Goal: Register for event/course

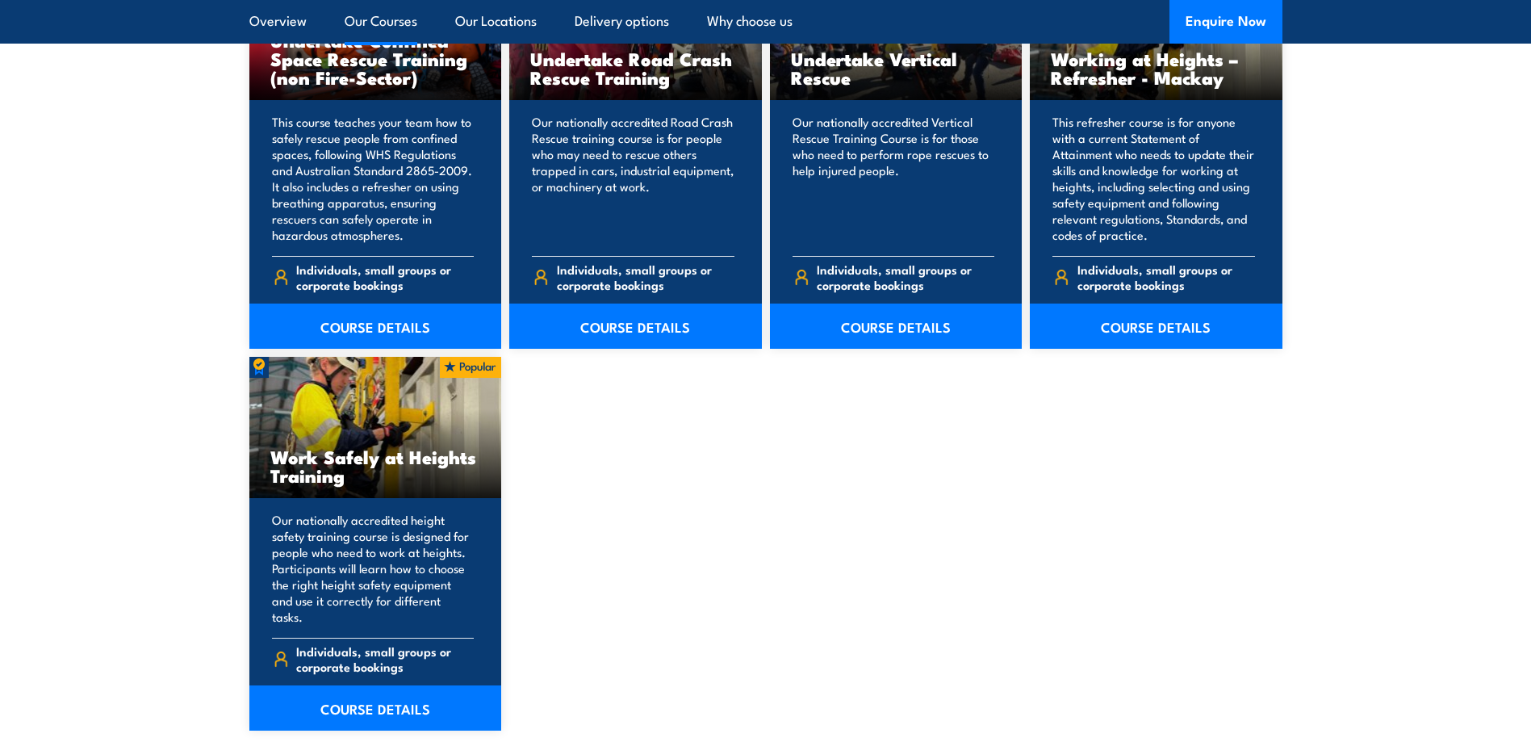
scroll to position [1937, 0]
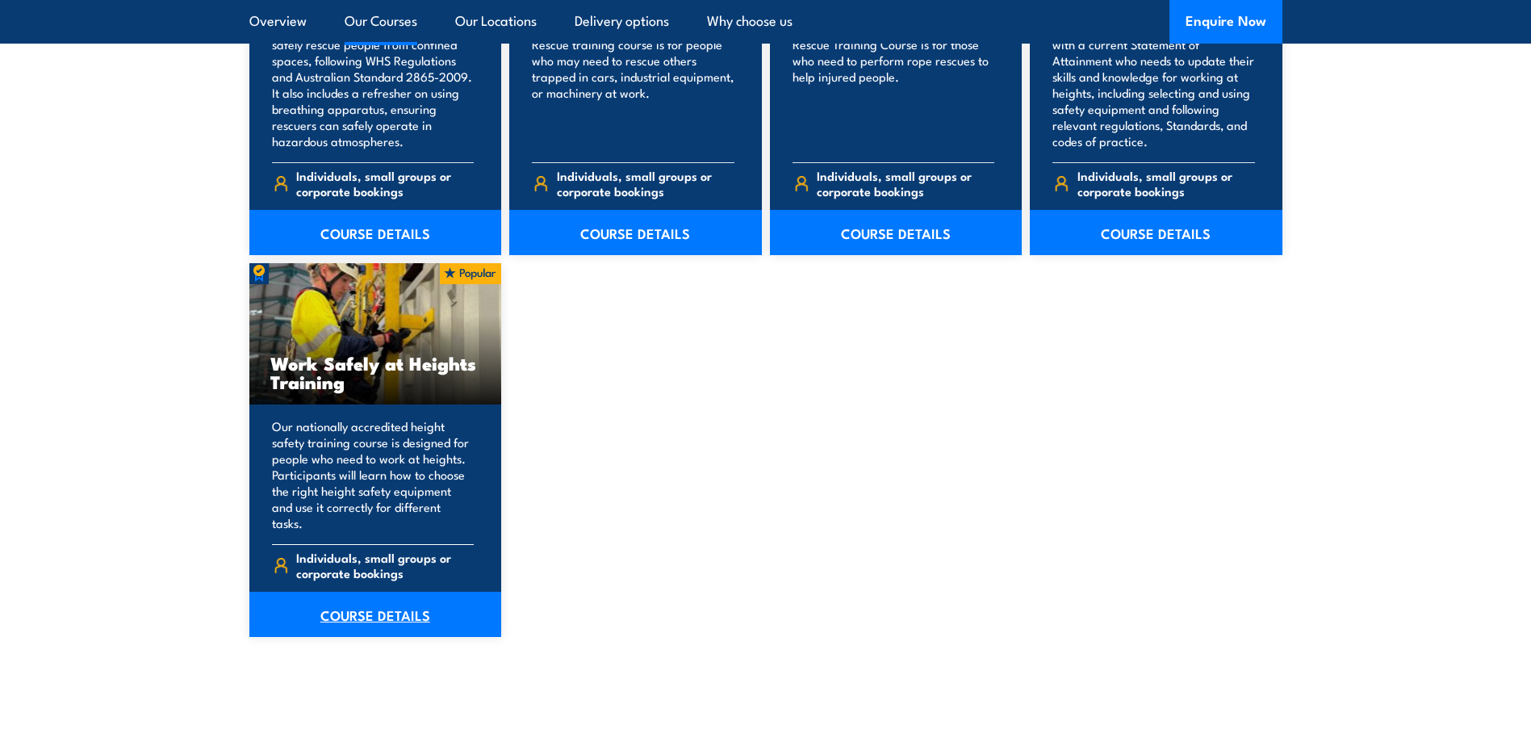
click at [362, 600] on link "COURSE DETAILS" at bounding box center [375, 614] width 253 height 45
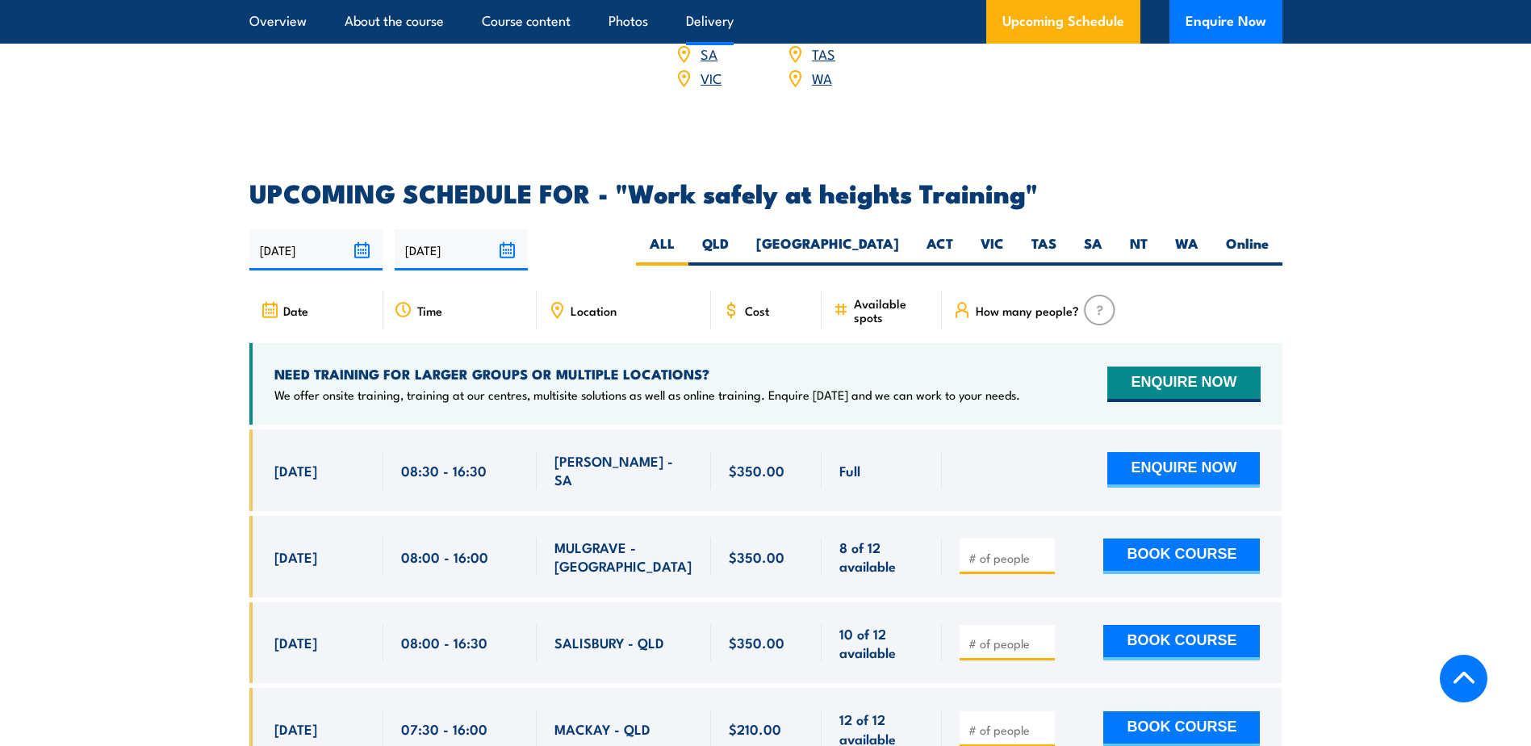
scroll to position [2422, 0]
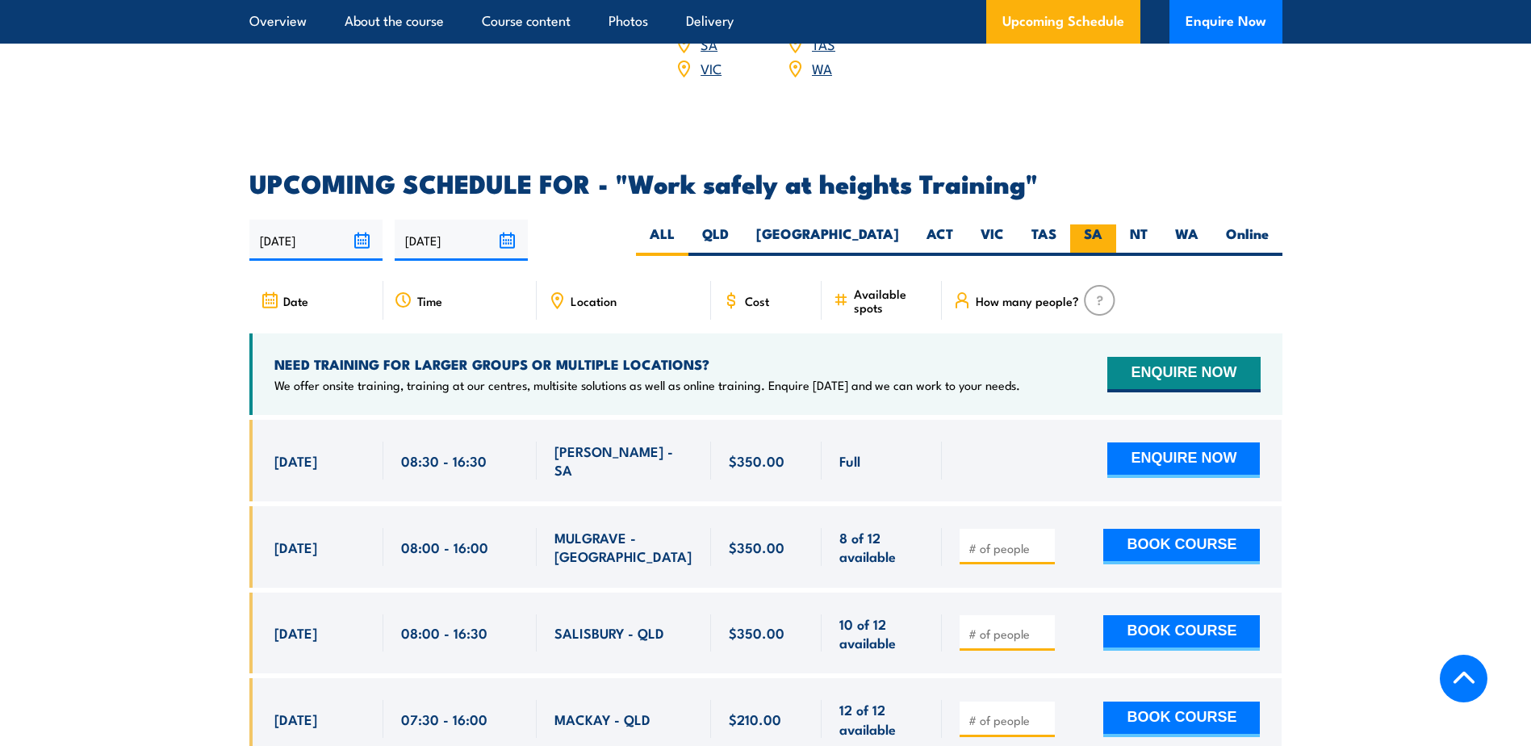
click at [1097, 224] on label "SA" at bounding box center [1093, 239] width 46 height 31
click at [1103, 224] on input "SA" at bounding box center [1108, 229] width 10 height 10
radio input "true"
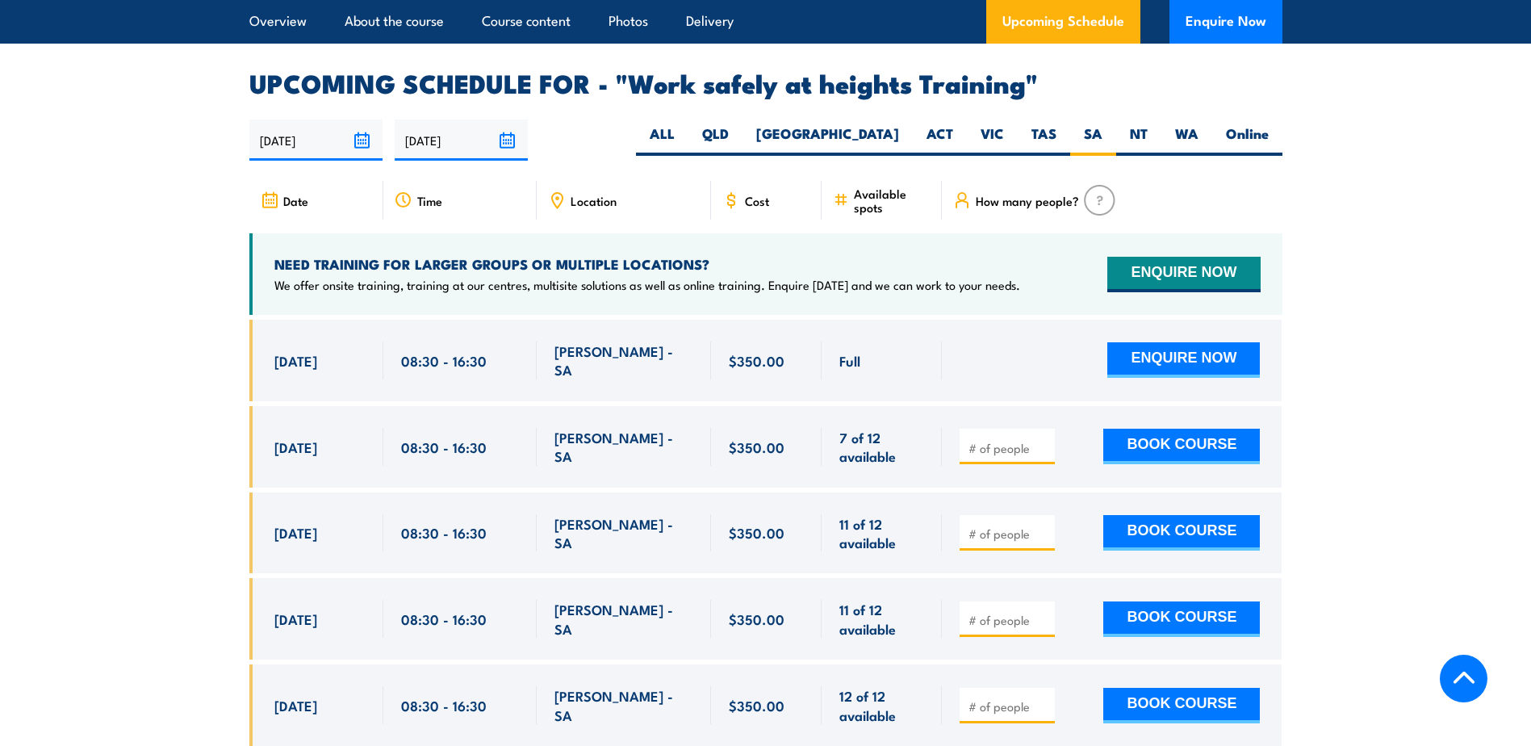
scroll to position [2569, 0]
